Goal: Information Seeking & Learning: Learn about a topic

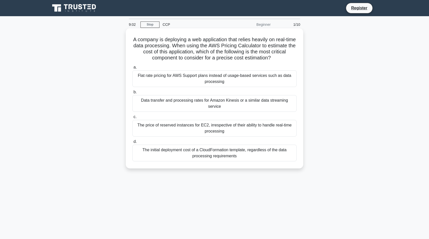
click at [183, 101] on div "Data transfer and processing rates for Amazon Kinesis or a similar data streami…" at bounding box center [214, 103] width 164 height 17
click at [132, 94] on input "b. Data transfer and processing rates for Amazon Kinesis or a similar data stre…" at bounding box center [132, 92] width 0 height 3
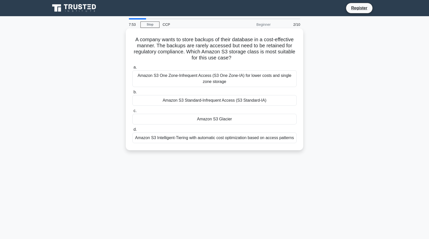
click at [276, 98] on div "Amazon S3 Standard-Infrequent Access (S3 Standard-IA)" at bounding box center [214, 100] width 164 height 11
click at [132, 94] on input "b. Amazon S3 Standard-Infrequent Access (S3 Standard-IA)" at bounding box center [132, 92] width 0 height 3
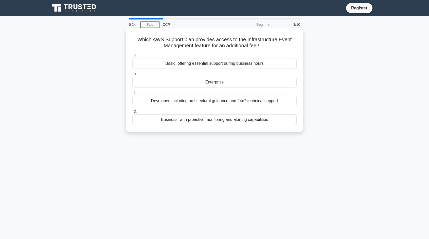
click at [234, 119] on div "Business, with proactive monitoring and alerting capabilities" at bounding box center [214, 120] width 164 height 11
click at [132, 113] on input "d. Business, with proactive monitoring and alerting capabilities" at bounding box center [132, 111] width 0 height 3
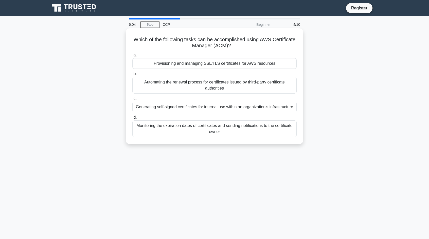
click at [202, 63] on div "Provisioning and managing SSL/TLS certificates for AWS resources" at bounding box center [214, 63] width 164 height 11
click at [132, 57] on input "a. Provisioning and managing SSL/TLS certificates for AWS resources" at bounding box center [132, 55] width 0 height 3
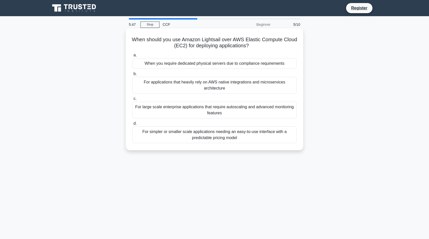
click at [178, 136] on div "For simpler or smaller scale applications needing an easy-to-use interface with…" at bounding box center [214, 135] width 164 height 17
click at [132, 125] on input "d. For simpler or smaller scale applications needing an easy-to-use interface w…" at bounding box center [132, 123] width 0 height 3
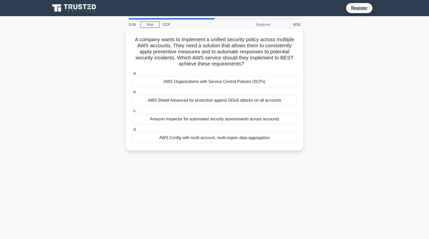
click at [216, 79] on div "AWS Organizations with Service Control Policies (SCPs)" at bounding box center [214, 82] width 164 height 11
click at [132, 75] on input "a. AWS Organizations with Service Control Policies (SCPs)" at bounding box center [132, 73] width 0 height 3
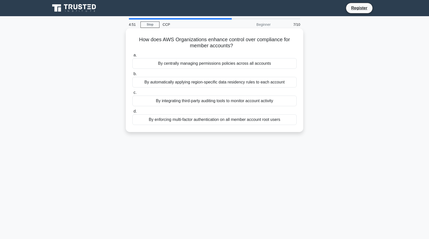
click at [258, 65] on div "By centrally managing permissions policies across all accounts" at bounding box center [214, 63] width 164 height 11
click at [132, 57] on input "a. By centrally managing permissions policies across all accounts" at bounding box center [132, 55] width 0 height 3
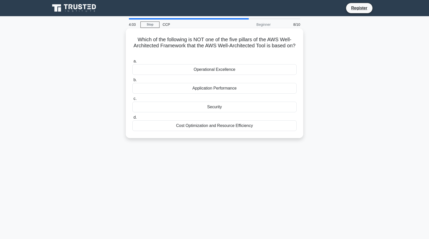
click at [246, 90] on div "Application Performance" at bounding box center [214, 88] width 164 height 11
click at [132, 82] on input "b. Application Performance" at bounding box center [132, 80] width 0 height 3
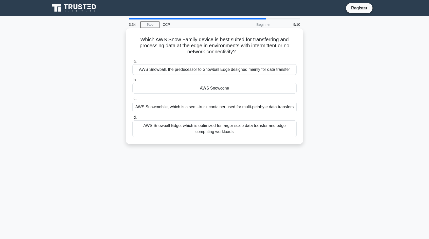
click at [211, 71] on div "AWS Snowball, the predecessor to Snowball Edge designed mainly for data transfer" at bounding box center [214, 69] width 164 height 11
click at [132, 63] on input "a. AWS Snowball, the predecessor to Snowball Edge designed mainly for data tran…" at bounding box center [132, 61] width 0 height 3
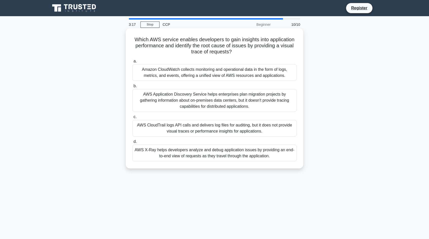
click at [177, 151] on div "AWS X-Ray helps developers analyze and debug application issues by providing an…" at bounding box center [214, 153] width 164 height 17
click at [132, 144] on input "d. AWS X-Ray helps developers analyze and debug application issues by providing…" at bounding box center [132, 141] width 0 height 3
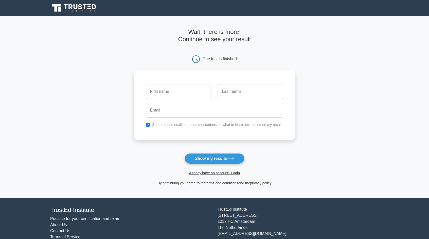
click at [147, 127] on div "Send me personalized recommendations on what to learn next based on my results" at bounding box center [215, 125] width 144 height 6
click at [147, 124] on input "checkbox" at bounding box center [148, 125] width 4 height 4
checkbox input "false"
click at [213, 157] on button "Show my results" at bounding box center [214, 159] width 60 height 11
click at [193, 96] on input "text" at bounding box center [179, 91] width 66 height 15
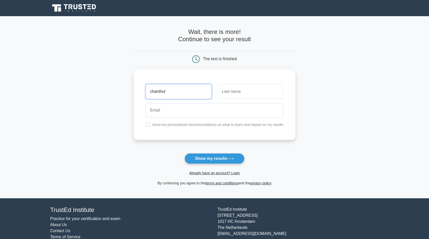
type input "chanthul"
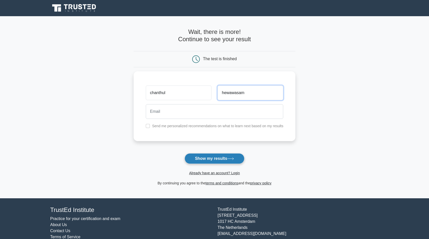
type input "hewawasam"
click at [195, 157] on button "Show my results" at bounding box center [214, 159] width 60 height 11
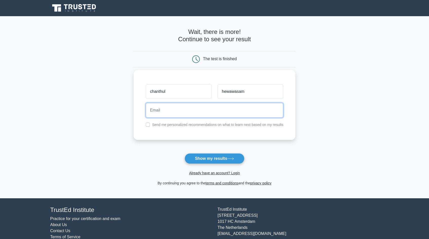
click at [212, 109] on input "email" at bounding box center [215, 110] width 138 height 15
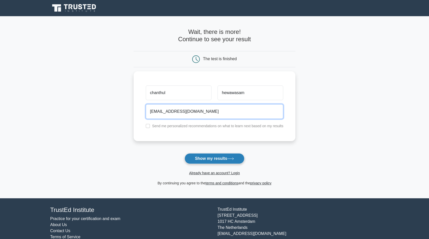
type input "chanthulhewawasam1@gmail.com"
click at [222, 159] on button "Show my results" at bounding box center [214, 159] width 60 height 11
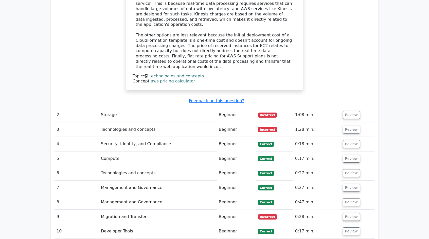
scroll to position [618, 0]
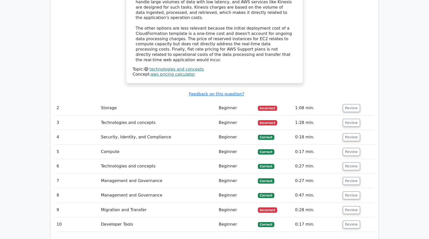
click at [192, 101] on td "Storage" at bounding box center [158, 108] width 118 height 14
click at [350, 104] on button "Review" at bounding box center [351, 108] width 17 height 8
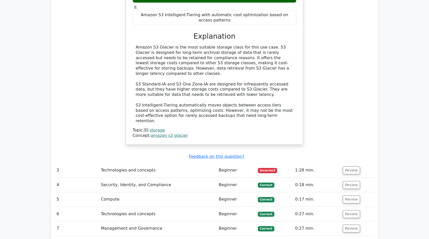
scroll to position [820, 0]
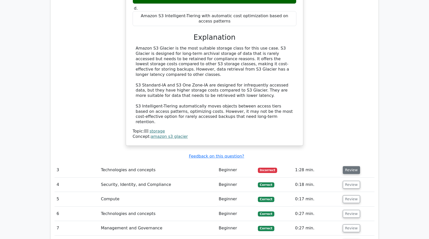
click at [353, 166] on button "Review" at bounding box center [351, 170] width 17 height 8
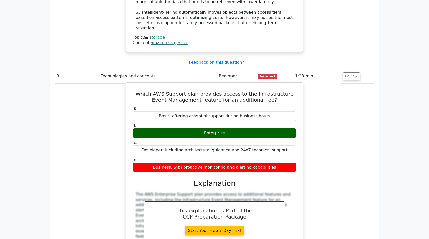
scroll to position [915, 0]
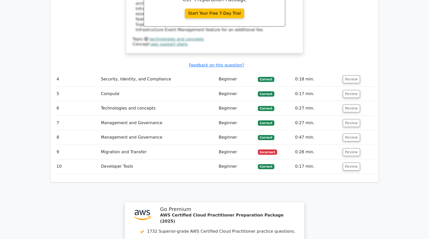
scroll to position [1132, 0]
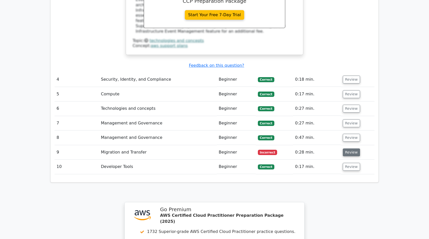
click at [351, 149] on button "Review" at bounding box center [351, 153] width 17 height 8
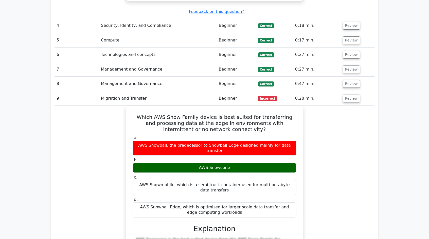
scroll to position [1206, 0]
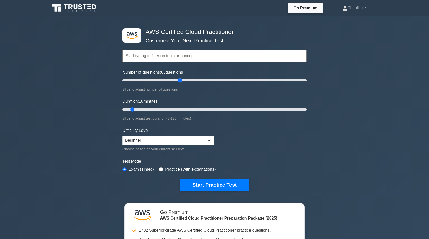
drag, startPoint x: 128, startPoint y: 80, endPoint x: 178, endPoint y: 81, distance: 50.2
type input "65"
click at [178, 81] on input "Number of questions: 65 questions" at bounding box center [214, 81] width 184 height 6
click at [161, 168] on input "radio" at bounding box center [161, 170] width 4 height 4
radio input "true"
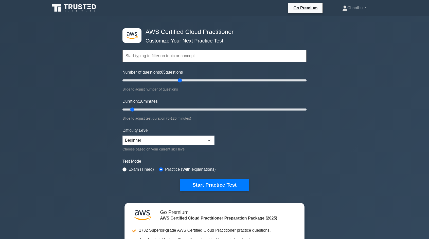
click at [171, 135] on div "Difficulty Level Beginner Intermediate Expert Choose based on your current skil…" at bounding box center [168, 140] width 92 height 25
click at [171, 138] on select "Beginner Intermediate Expert" at bounding box center [168, 141] width 92 height 10
select select "expert"
click at [122, 136] on select "Beginner Intermediate Expert" at bounding box center [168, 141] width 92 height 10
click at [205, 183] on button "Start Practice Test" at bounding box center [214, 185] width 68 height 12
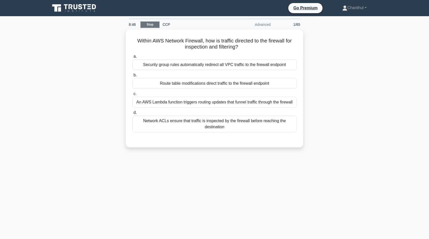
click at [147, 27] on link "Stop" at bounding box center [149, 25] width 19 height 6
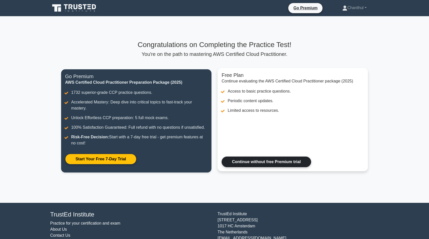
click at [233, 167] on link "Continue without free Premium trial" at bounding box center [265, 162] width 89 height 11
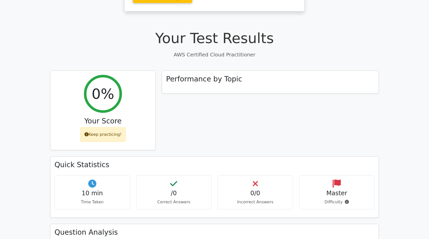
scroll to position [138, 0]
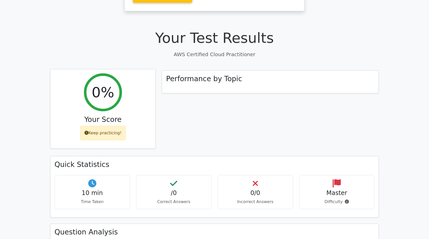
drag, startPoint x: 0, startPoint y: 0, endPoint x: 114, endPoint y: 120, distance: 164.9
click at [114, 126] on div "Keep practicing!" at bounding box center [103, 133] width 46 height 15
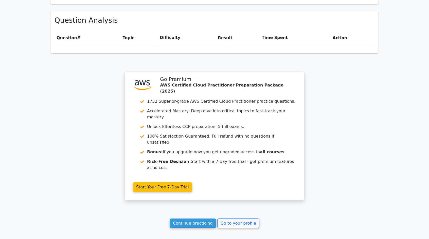
scroll to position [369, 0]
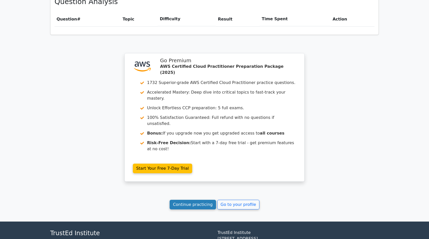
click at [180, 200] on link "Continue practicing" at bounding box center [193, 205] width 46 height 10
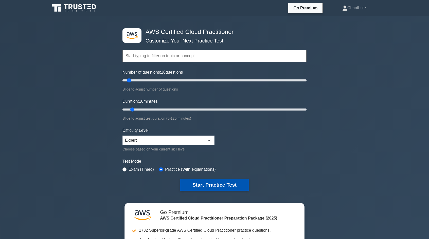
click at [191, 183] on button "Start Practice Test" at bounding box center [214, 185] width 68 height 12
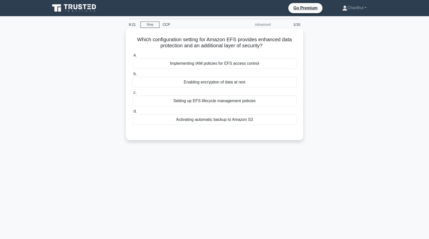
click at [202, 83] on div "Enabling encryption of data at rest" at bounding box center [214, 82] width 164 height 11
click at [132, 76] on input "b. Enabling encryption of data at rest" at bounding box center [132, 73] width 0 height 3
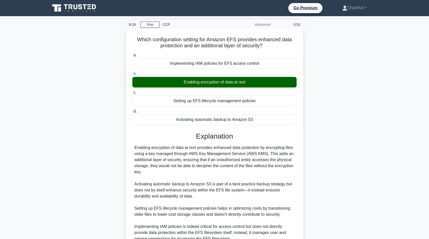
scroll to position [48, 0]
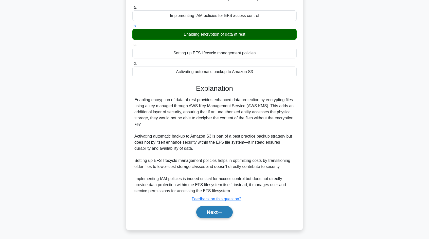
click at [209, 214] on button "Next" at bounding box center [214, 213] width 36 height 12
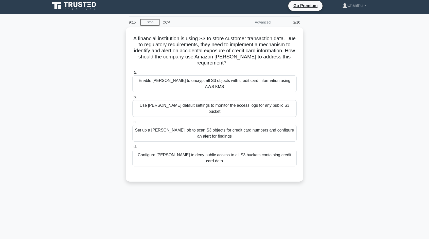
scroll to position [0, 0]
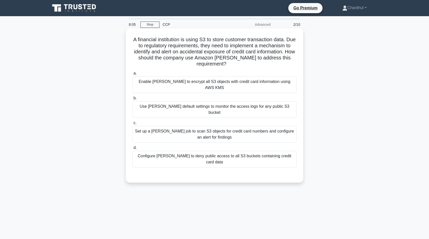
click at [216, 126] on div "Set up a [PERSON_NAME] job to scan S3 objects for credit card numbers and confi…" at bounding box center [214, 134] width 164 height 17
click at [132, 122] on input "c. Set up a Macie job to scan S3 objects for credit card numbers and configure …" at bounding box center [132, 123] width 0 height 3
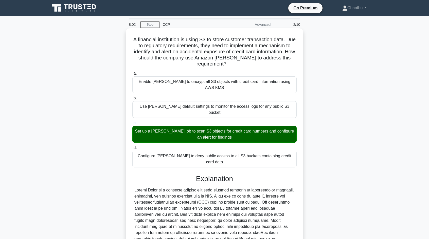
scroll to position [84, 0]
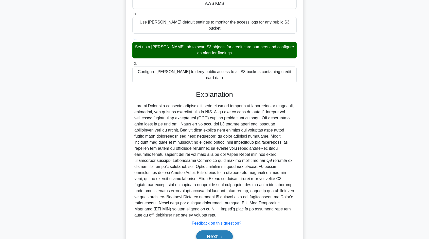
click at [211, 231] on button "Next" at bounding box center [214, 237] width 36 height 12
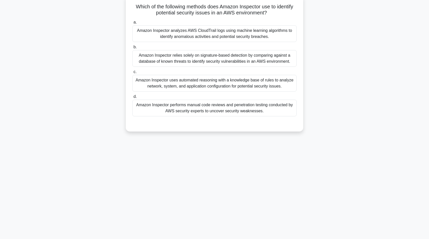
scroll to position [0, 0]
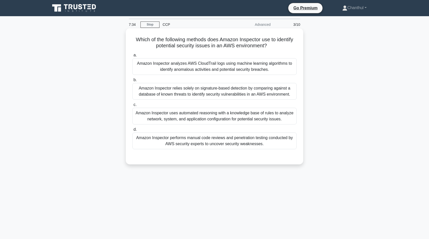
click at [219, 69] on div "Amazon Inspector analyzes AWS CloudTrail logs using machine learning algorithms…" at bounding box center [214, 66] width 164 height 17
click at [132, 57] on input "a. Amazon Inspector analyzes AWS CloudTrail logs using machine learning algorit…" at bounding box center [132, 55] width 0 height 3
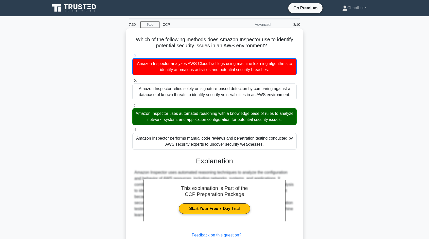
click at [223, 115] on div "Amazon Inspector uses automated reasoning with a knowledge base of rules to ana…" at bounding box center [214, 116] width 164 height 17
click at [132, 107] on input "c. Amazon Inspector uses automated reasoning with a knowledge base of rules to …" at bounding box center [132, 105] width 0 height 3
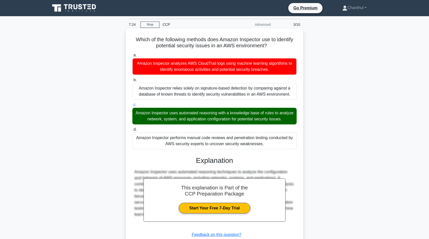
scroll to position [36, 0]
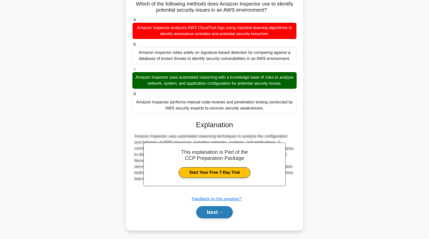
click at [213, 210] on button "Next" at bounding box center [214, 213] width 36 height 12
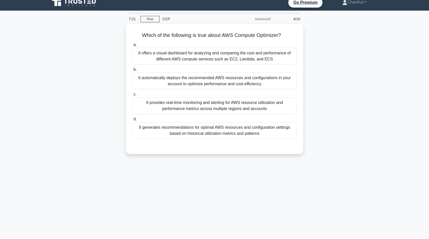
scroll to position [5, 0]
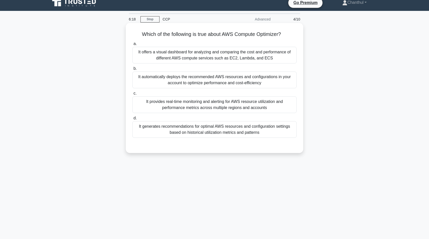
click at [207, 132] on div "It generates recommendations for optimal AWS resources and configuration settin…" at bounding box center [214, 129] width 164 height 17
click at [132, 120] on input "d. It generates recommendations for optimal AWS resources and configuration set…" at bounding box center [132, 118] width 0 height 3
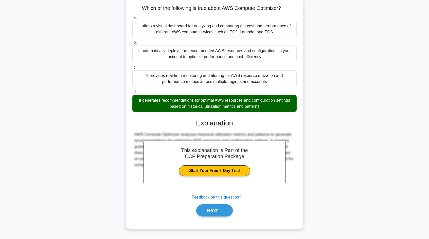
scroll to position [34, 0]
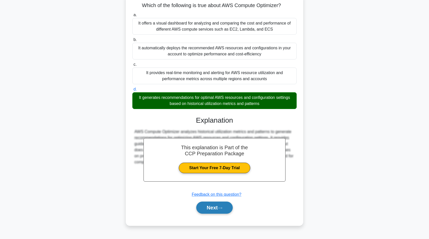
click at [219, 210] on button "Next" at bounding box center [214, 208] width 36 height 12
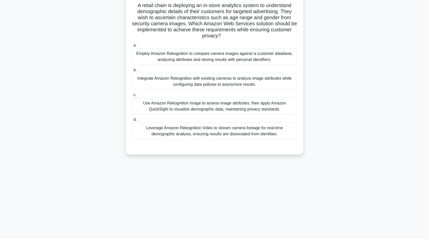
click at [209, 83] on div "Integrate Amazon Rekognition with existing cameras to analyze image attributes …" at bounding box center [214, 81] width 164 height 17
click at [132, 72] on input "b. Integrate Amazon Rekognition with existing cameras to analyze image attribut…" at bounding box center [132, 70] width 0 height 3
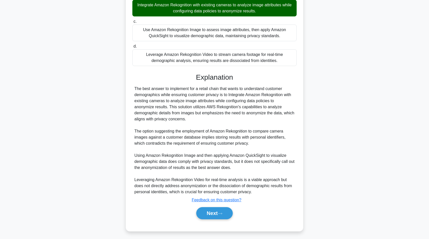
scroll to position [109, 0]
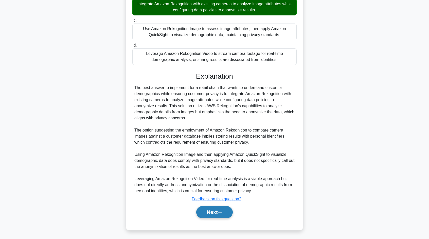
click at [210, 211] on button "Next" at bounding box center [214, 213] width 36 height 12
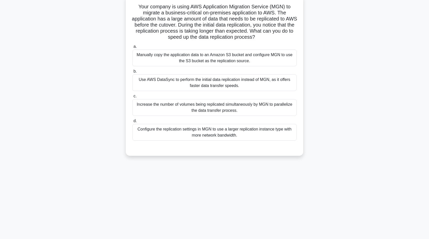
scroll to position [0, 0]
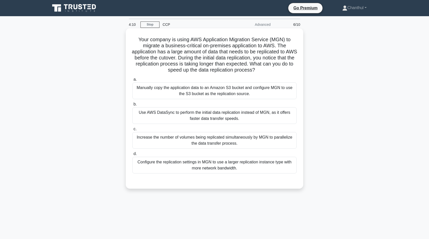
click at [209, 111] on div "Use AWS DataSync to perform the initial data replication instead of MGN, as it …" at bounding box center [214, 115] width 164 height 17
click at [132, 106] on input "b. Use AWS DataSync to perform the initial data replication instead of MGN, as …" at bounding box center [132, 104] width 0 height 3
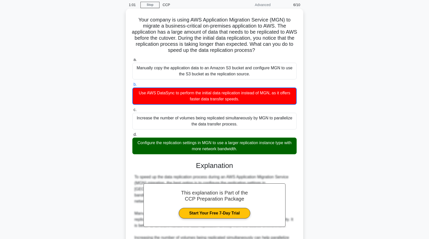
scroll to position [109, 0]
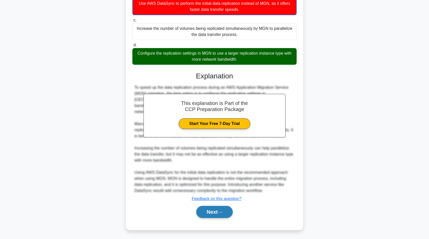
click at [219, 218] on button "Next" at bounding box center [214, 212] width 36 height 12
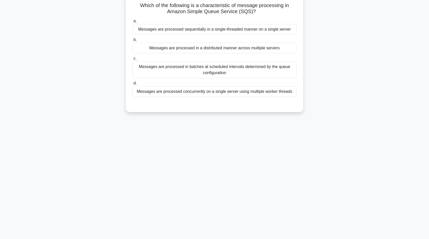
click at [249, 72] on div "Messages are processed in batches at scheduled intervals determined by the queu…" at bounding box center [214, 70] width 164 height 17
click at [132, 60] on input "c. Messages are processed in batches at scheduled intervals determined by the q…" at bounding box center [132, 58] width 0 height 3
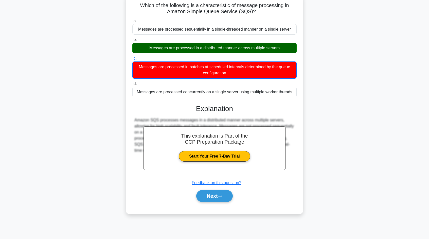
click at [237, 50] on div "Messages are processed in a distributed manner across multiple servers" at bounding box center [214, 48] width 164 height 11
click at [132, 42] on input "b. Messages are processed in a distributed manner across multiple servers" at bounding box center [132, 39] width 0 height 3
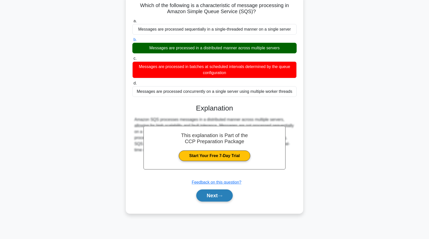
click at [213, 197] on button "Next" at bounding box center [214, 196] width 36 height 12
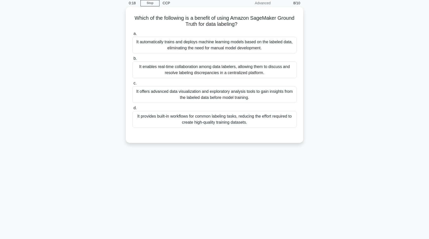
scroll to position [21, 0]
click at [207, 46] on div "It automatically trains and deploys machine learning models based on the labele…" at bounding box center [214, 46] width 164 height 17
click at [132, 36] on input "a. It automatically trains and deploys machine learning models based on the lab…" at bounding box center [132, 34] width 0 height 3
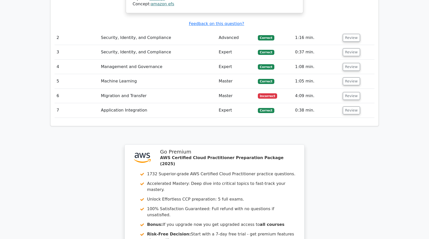
scroll to position [643, 0]
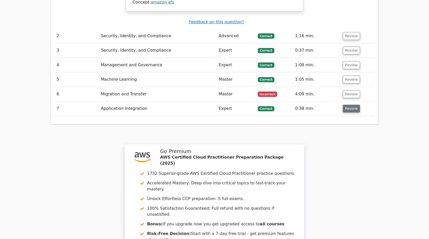
click at [348, 105] on button "Review" at bounding box center [351, 109] width 17 height 8
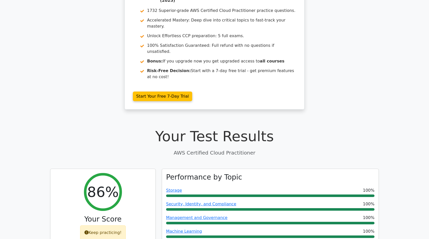
scroll to position [0, 0]
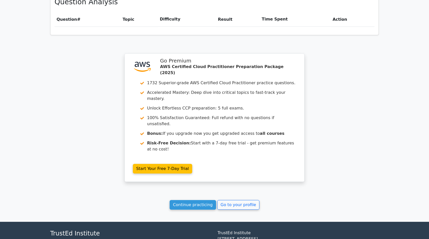
scroll to position [369, 0]
